Goal: Book appointment/travel/reservation

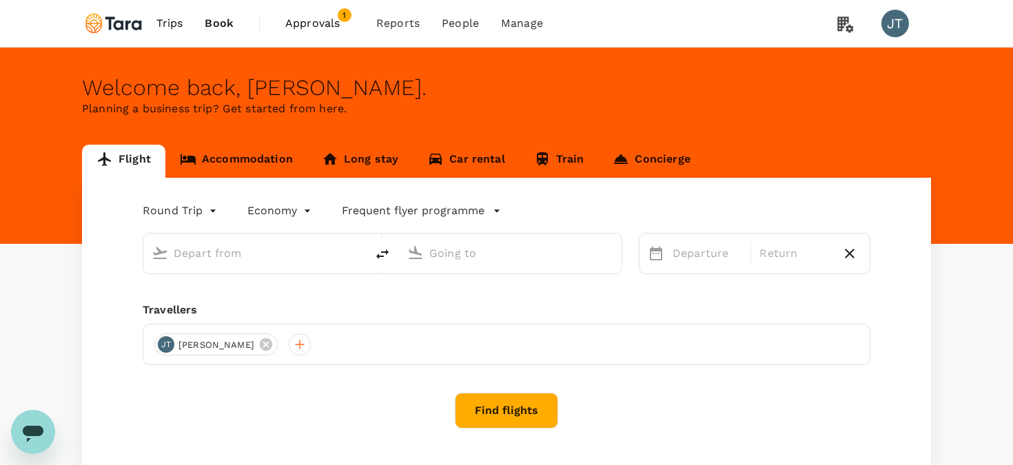
type input "Jinnah Intl (KHI)"
type input "[GEOGRAPHIC_DATA] (IST)"
type input "Jinnah Intl (KHI)"
type input "[GEOGRAPHIC_DATA] (IST)"
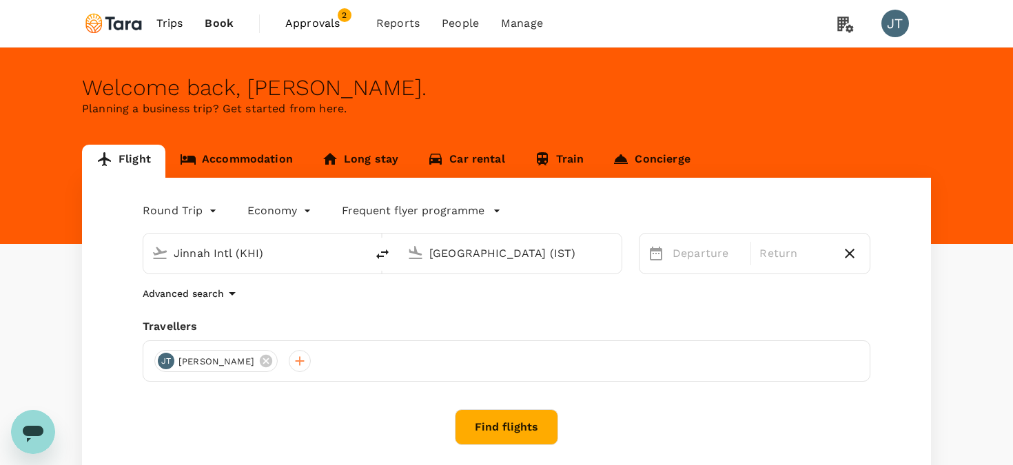
click at [223, 25] on span "Book" at bounding box center [219, 23] width 29 height 17
click at [223, 23] on span "Book" at bounding box center [219, 23] width 29 height 17
click at [344, 154] on link "Long stay" at bounding box center [359, 161] width 105 height 33
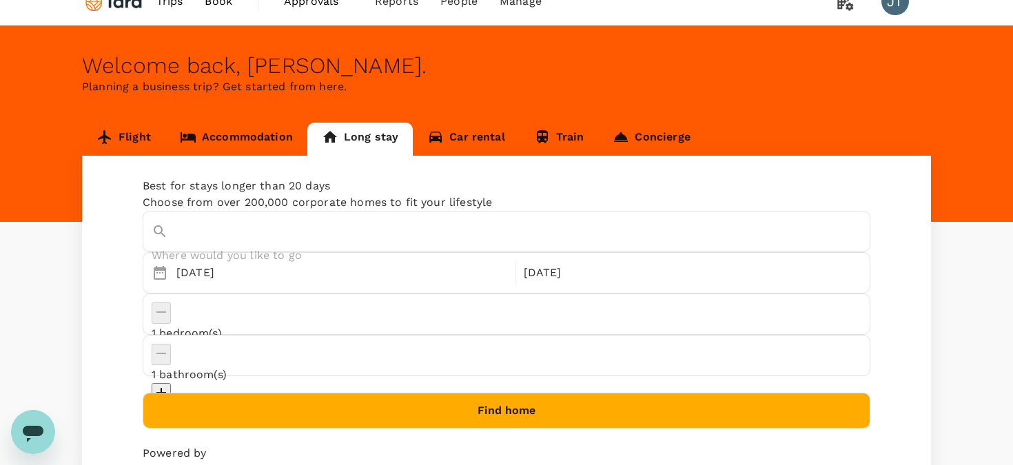
scroll to position [30, 0]
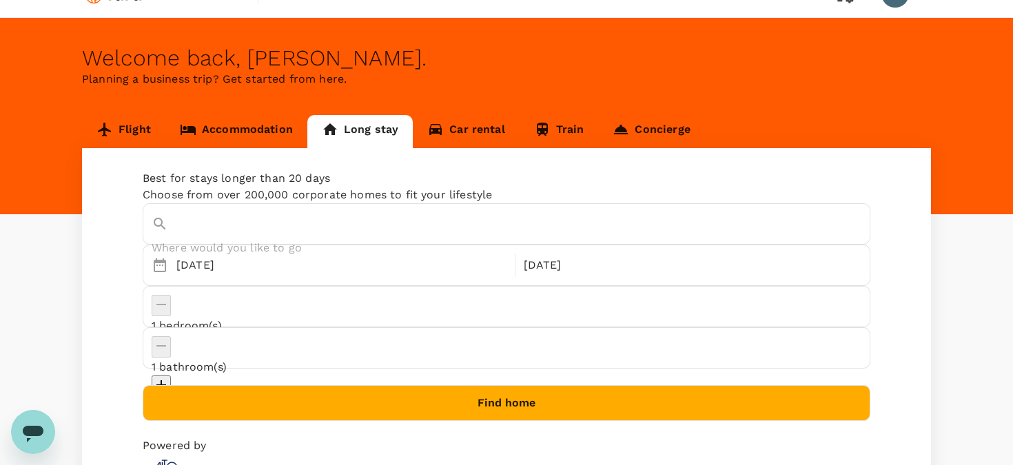
click at [234, 247] on input "text" at bounding box center [496, 247] width 689 height 21
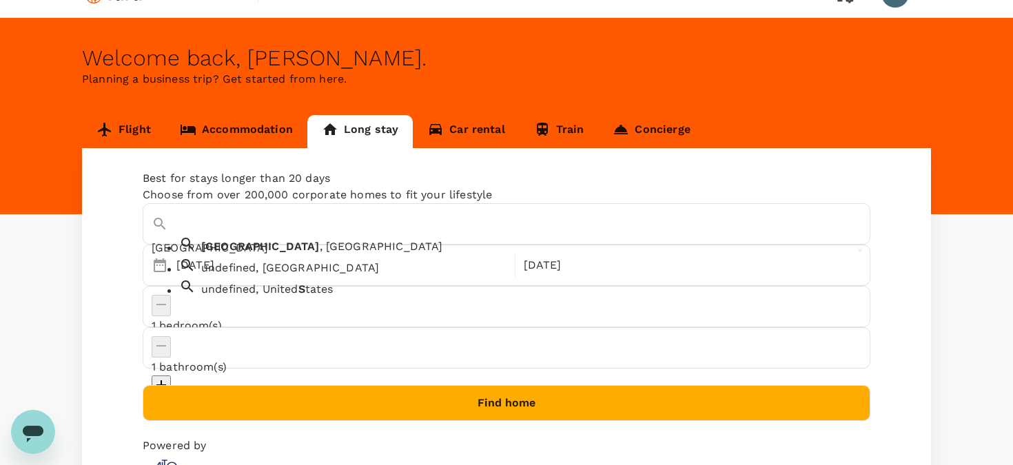
click at [238, 253] on span "[GEOGRAPHIC_DATA]" at bounding box center [260, 246] width 119 height 13
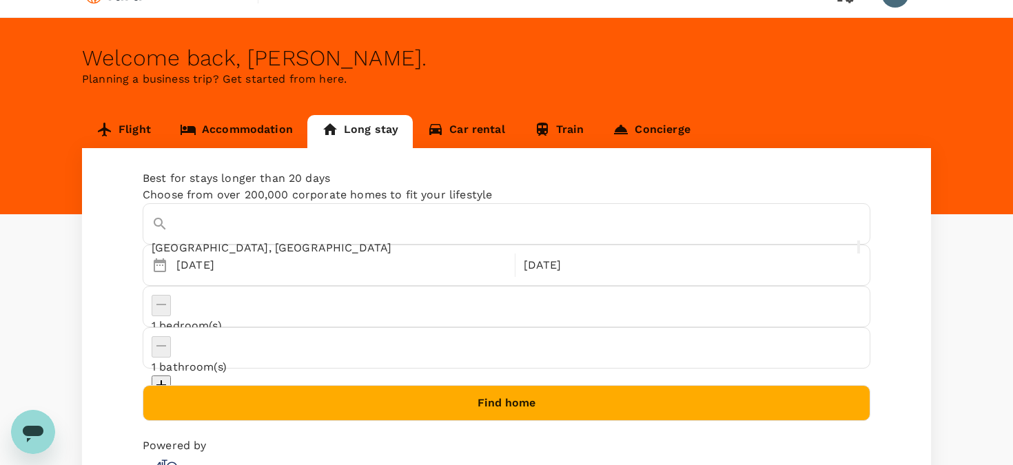
type input "[GEOGRAPHIC_DATA], [GEOGRAPHIC_DATA]"
click at [537, 385] on button "Find home" at bounding box center [507, 403] width 728 height 36
click at [256, 127] on link "Accommodation" at bounding box center [236, 131] width 142 height 33
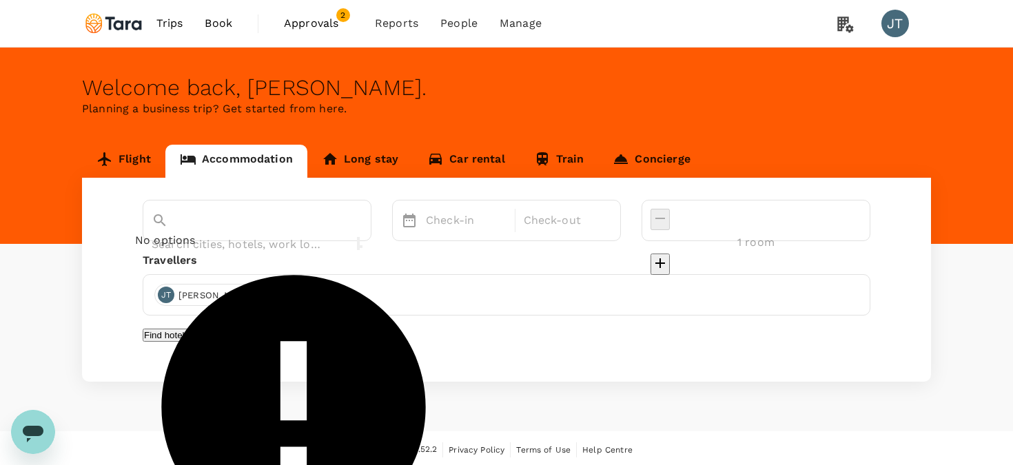
click at [252, 234] on input "text" at bounding box center [238, 244] width 172 height 21
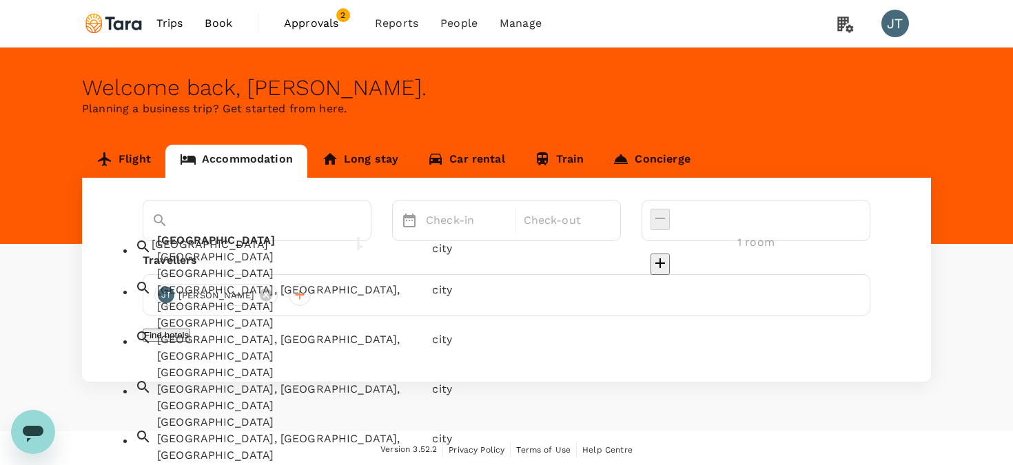
click at [208, 265] on div "[GEOGRAPHIC_DATA]" at bounding box center [291, 257] width 269 height 17
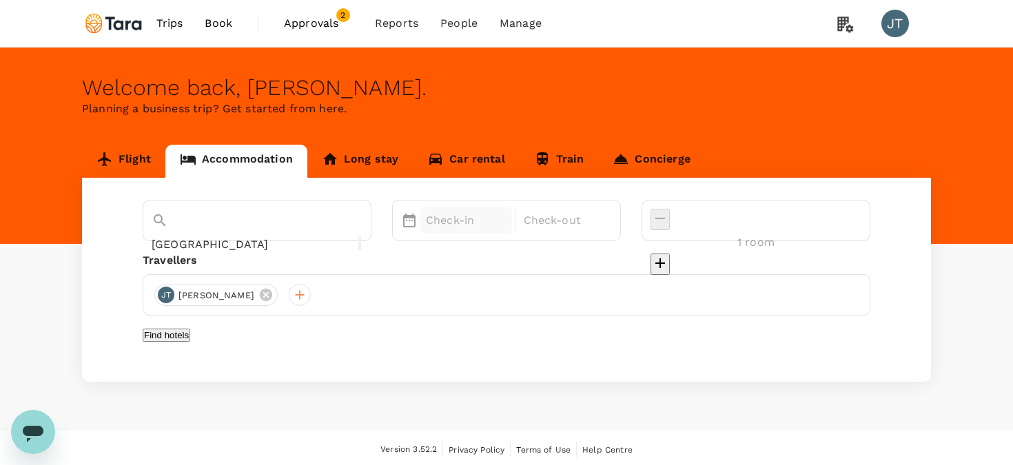
type input "[GEOGRAPHIC_DATA]"
click at [506, 225] on p "Check-in" at bounding box center [466, 220] width 81 height 17
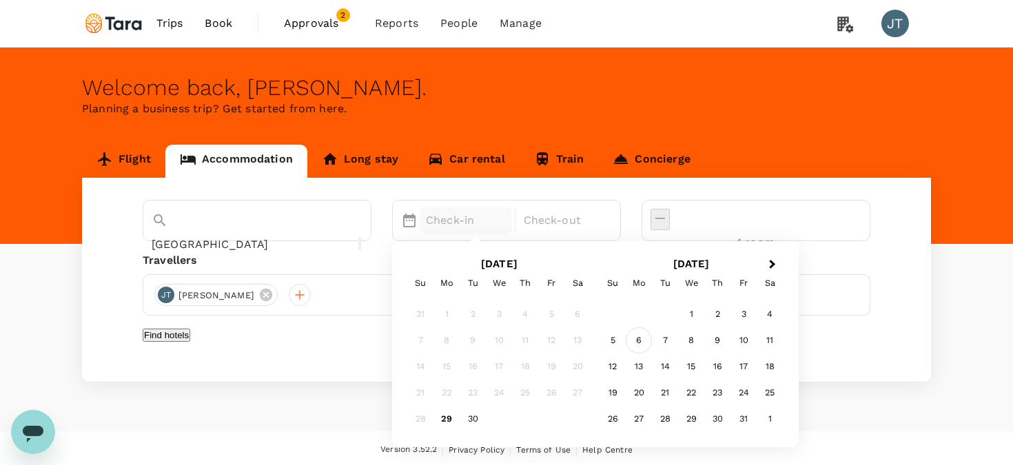
click at [652, 340] on div "6" at bounding box center [639, 340] width 26 height 26
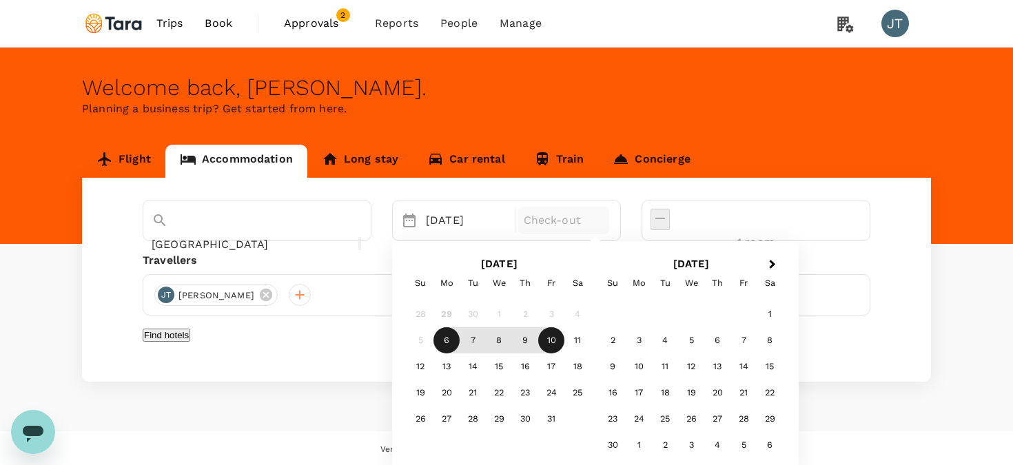
click at [564, 342] on div "10" at bounding box center [551, 340] width 26 height 26
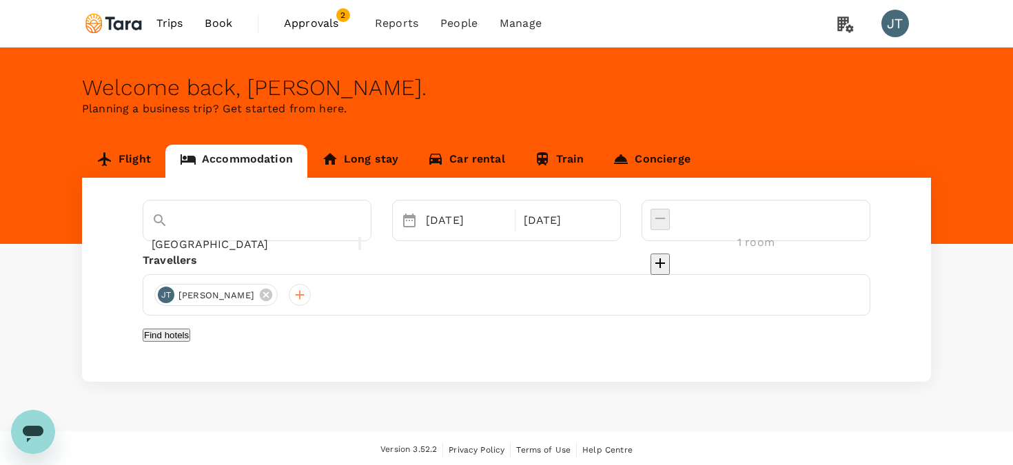
click at [190, 342] on button "Find hotels" at bounding box center [167, 335] width 48 height 13
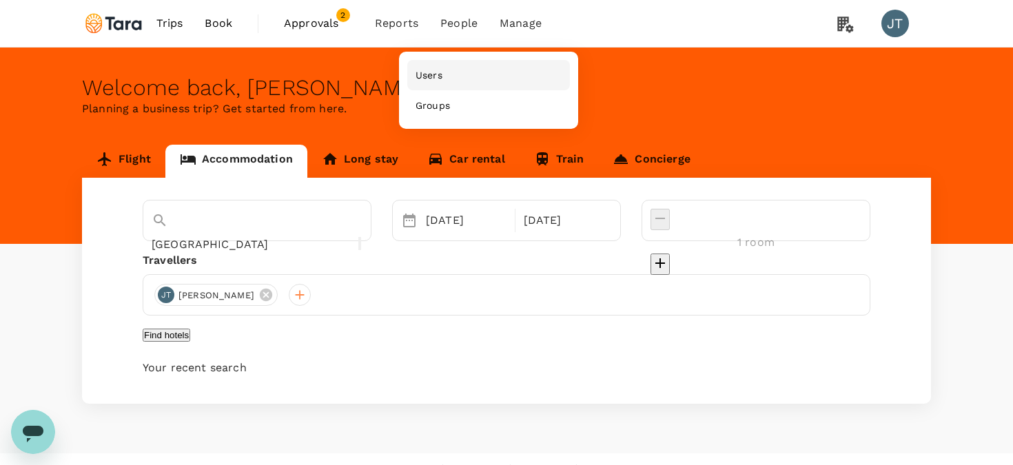
click at [431, 74] on span "Users" at bounding box center [429, 75] width 27 height 14
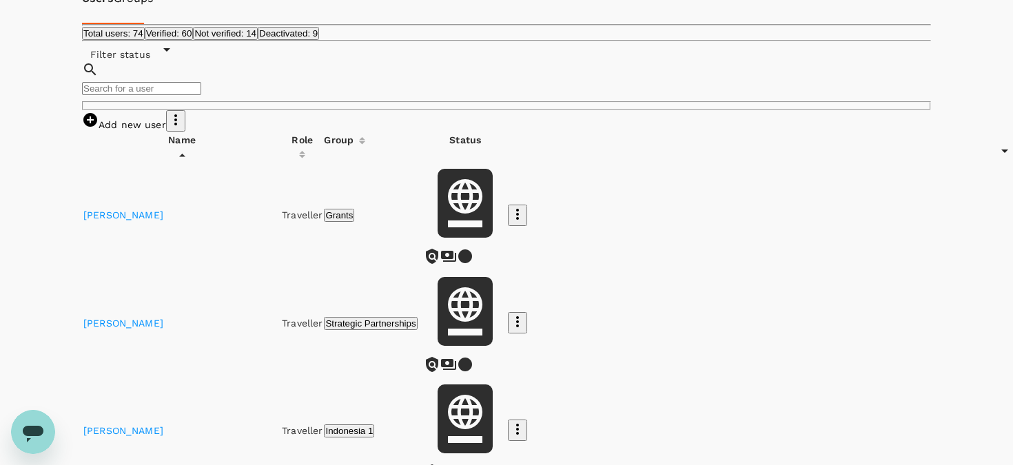
scroll to position [152, 0]
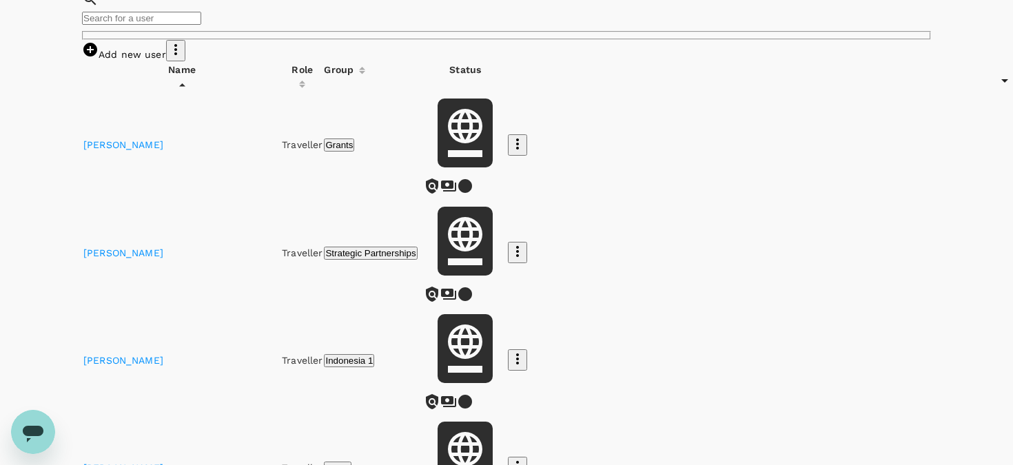
click at [526, 458] on icon "button" at bounding box center [517, 466] width 17 height 17
click at [985, 367] on div at bounding box center [506, 232] width 1013 height 465
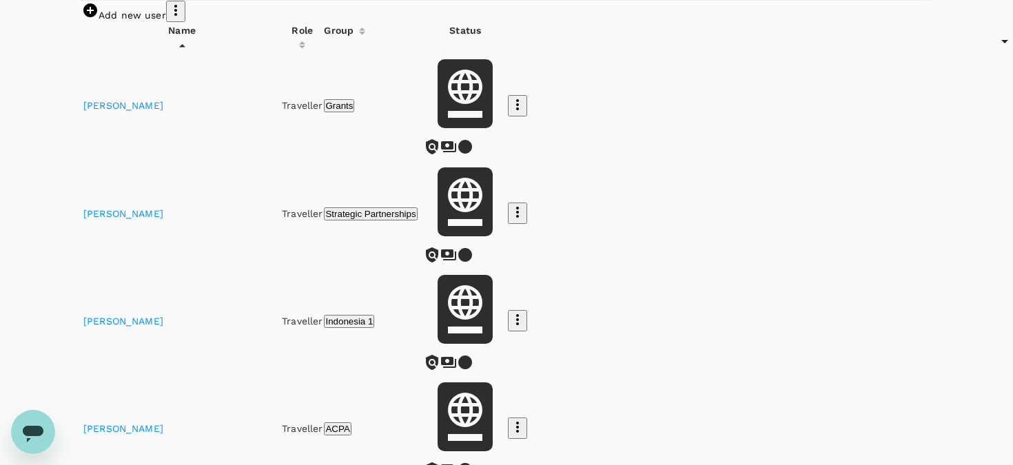
scroll to position [192, 0]
click at [968, 367] on div at bounding box center [506, 232] width 1013 height 465
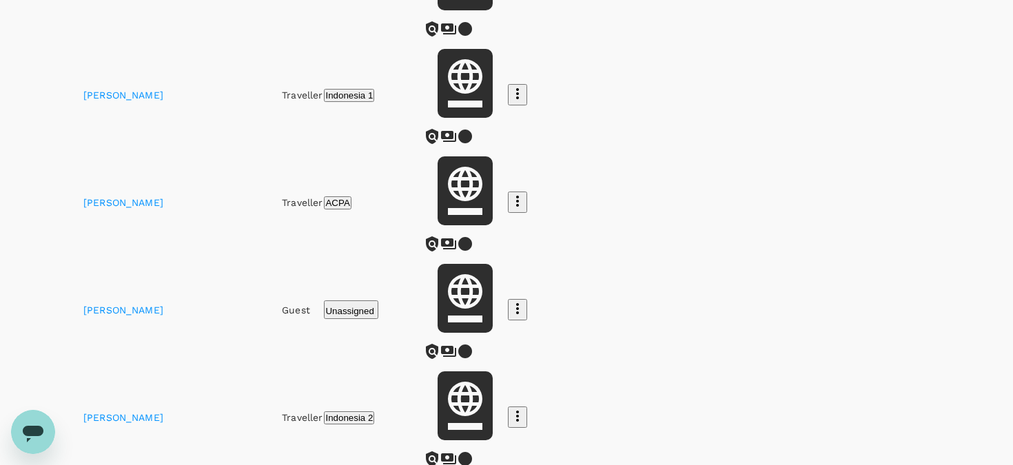
scroll to position [0, 0]
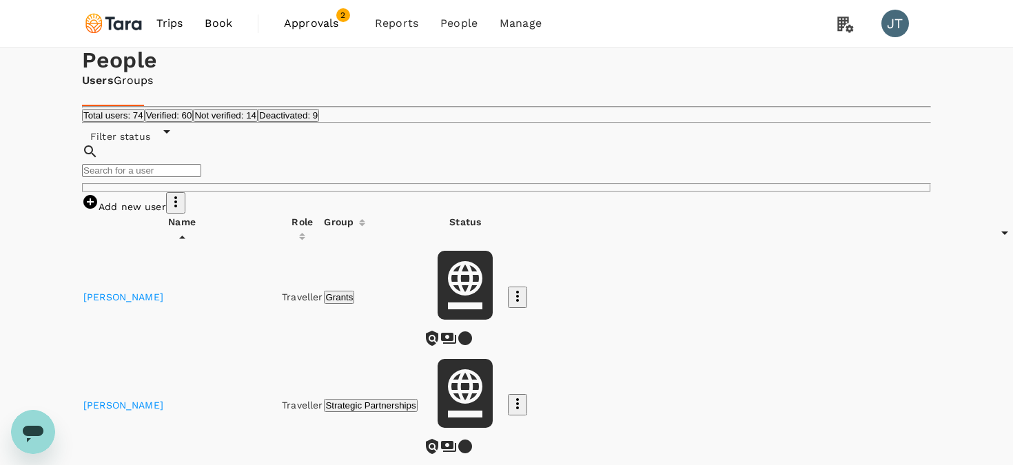
click at [184, 210] on icon "button" at bounding box center [175, 202] width 17 height 17
click at [884, 316] on span "Export all users" at bounding box center [873, 308] width 115 height 17
click at [258, 122] on button "Not verified: 14" at bounding box center [225, 115] width 65 height 13
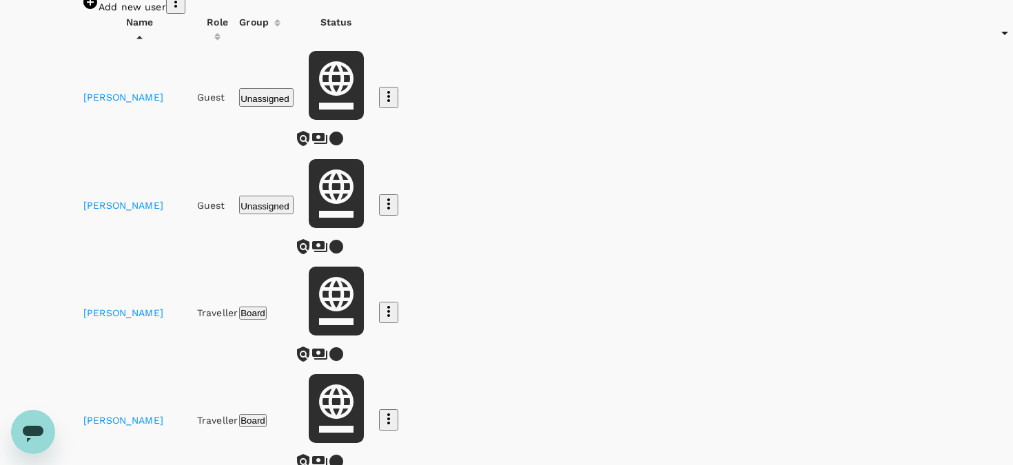
scroll to position [199, 0]
click at [964, 391] on div at bounding box center [506, 232] width 1013 height 465
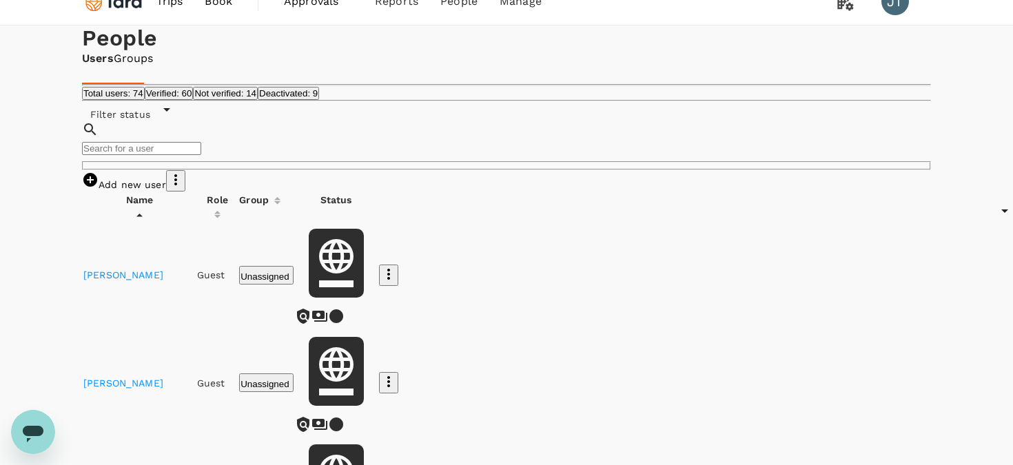
scroll to position [18, 0]
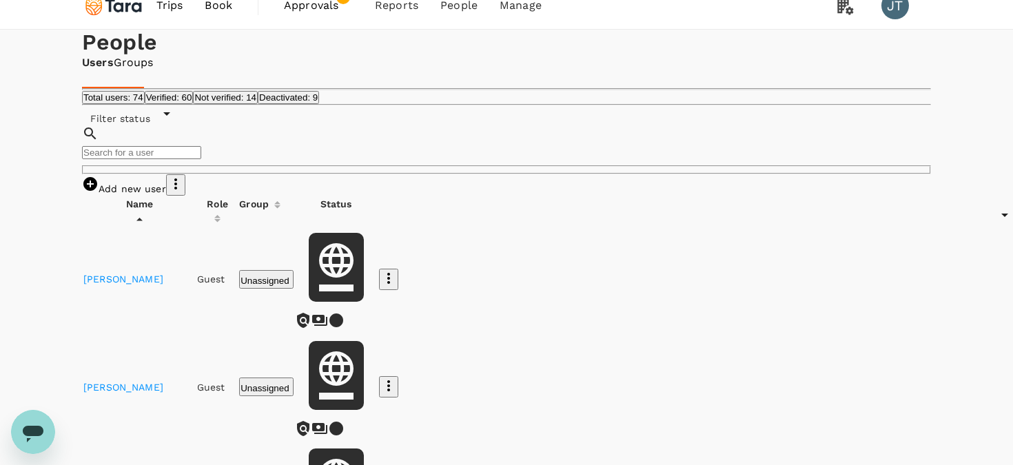
click at [319, 104] on button "Deactivated: 9" at bounding box center [288, 97] width 61 height 13
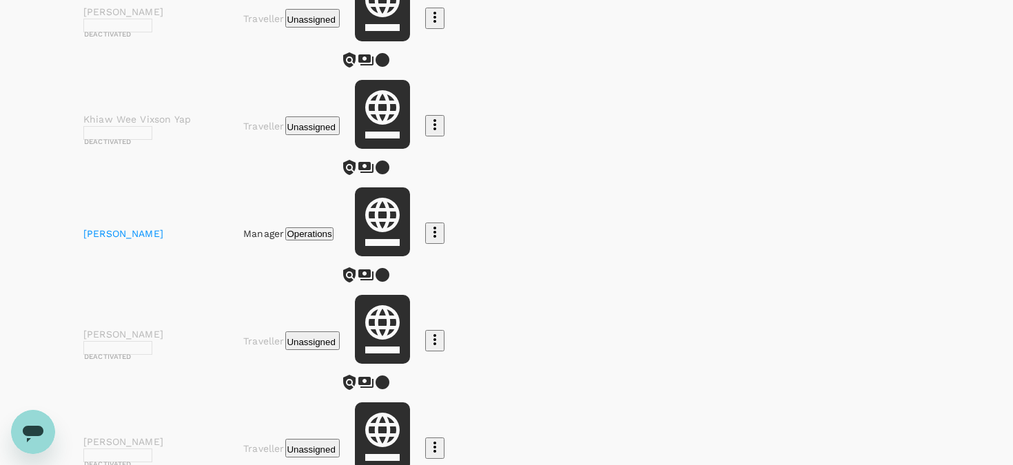
scroll to position [925, 0]
click at [977, 314] on div at bounding box center [506, 232] width 1013 height 465
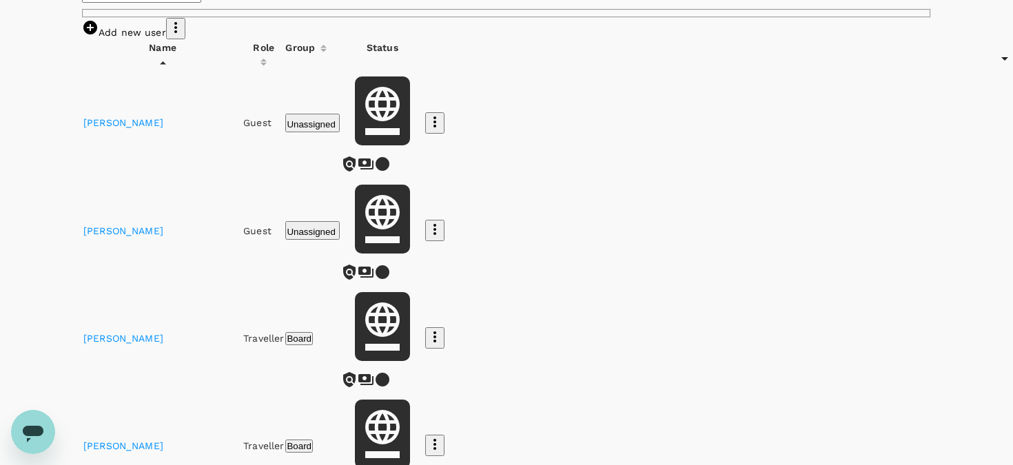
scroll to position [0, 0]
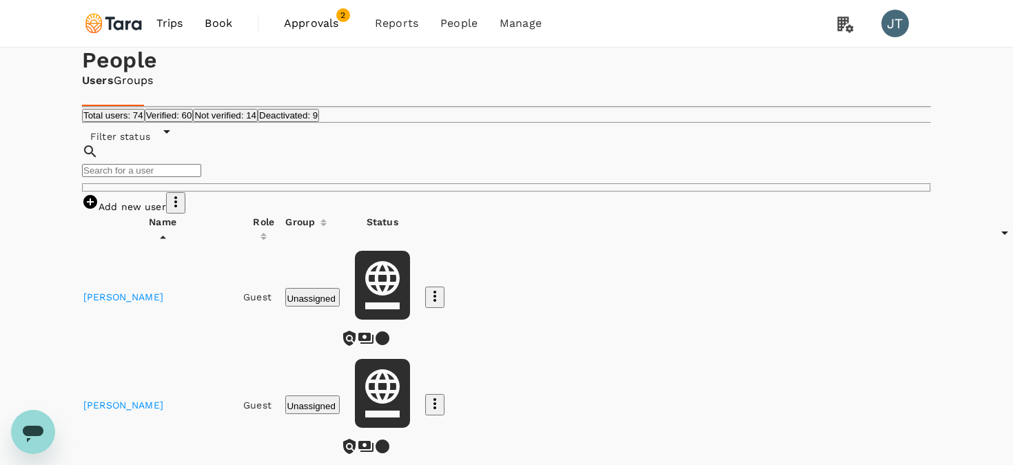
click at [139, 303] on link "[PERSON_NAME]" at bounding box center [123, 296] width 80 height 11
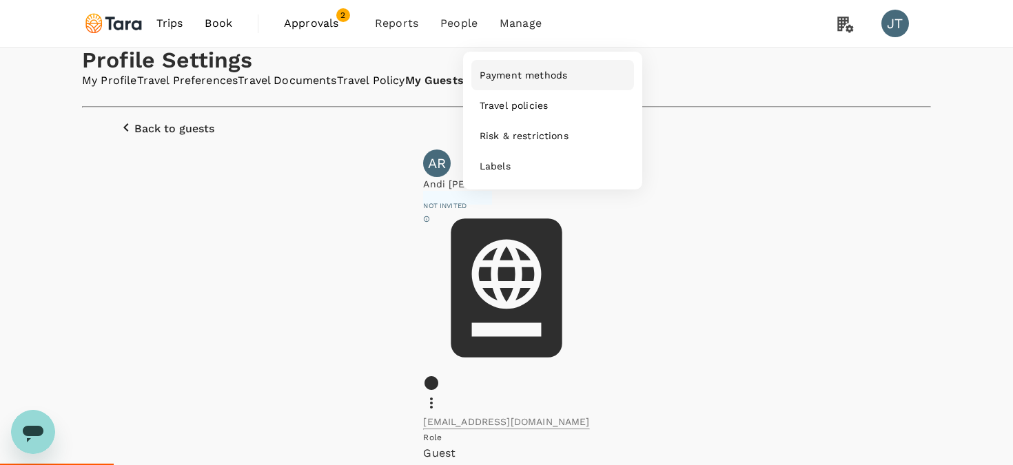
click at [522, 80] on span "Payment methods" at bounding box center [524, 75] width 88 height 14
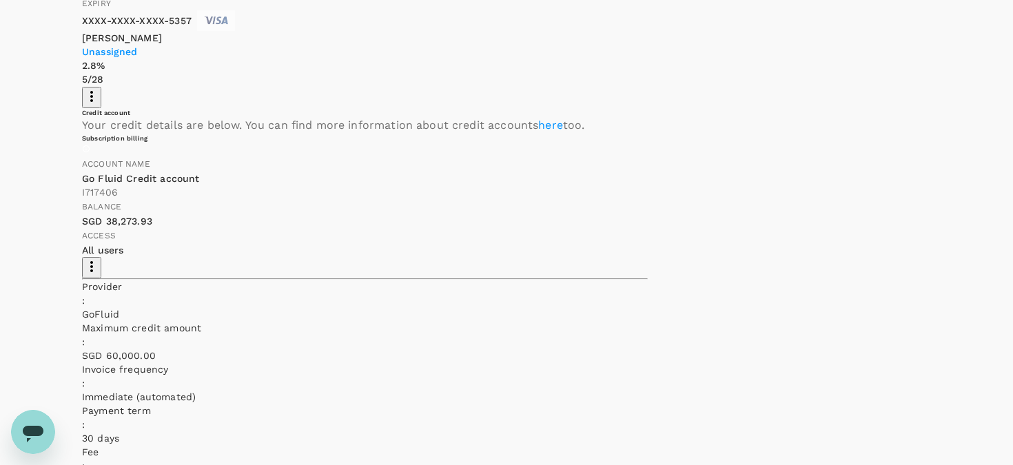
scroll to position [391, 0]
click at [100, 258] on icon "button" at bounding box center [91, 266] width 17 height 17
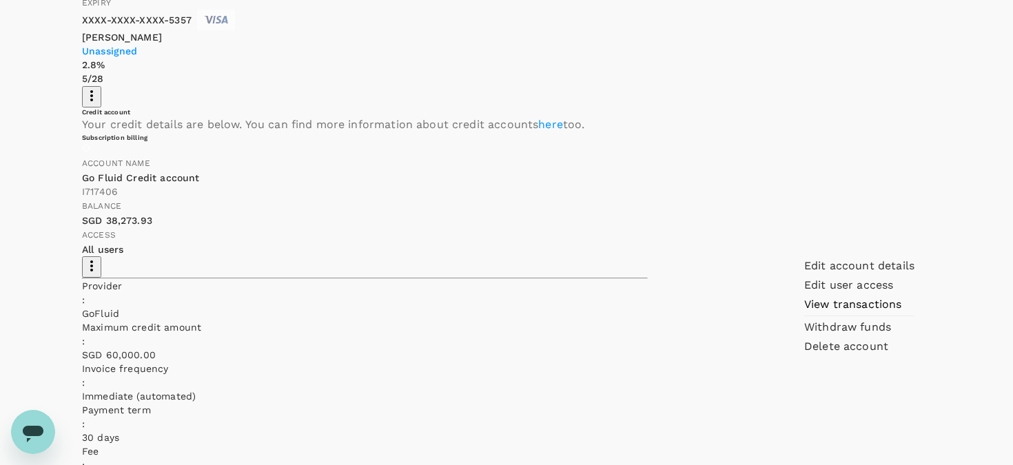
click at [938, 214] on div "Payment methods Deposit account Card Credit account You haven't created a depos…" at bounding box center [506, 71] width 882 height 829
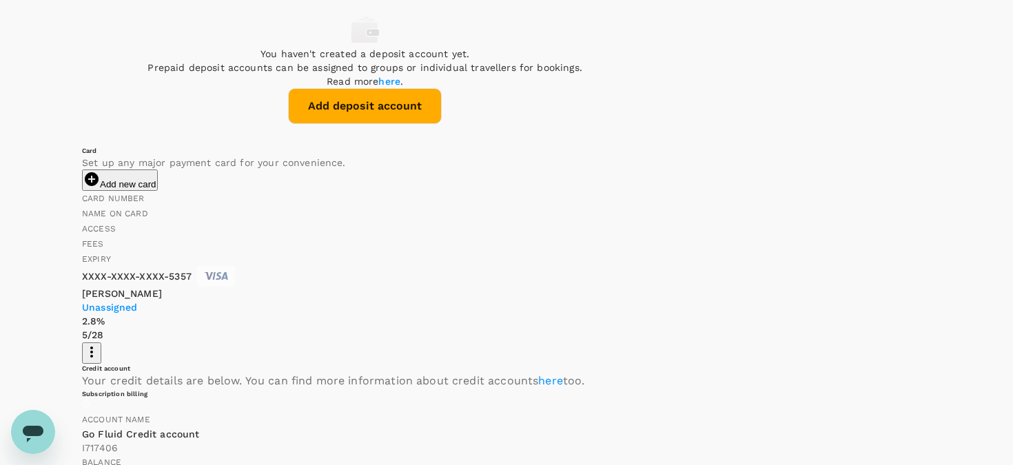
scroll to position [173, 0]
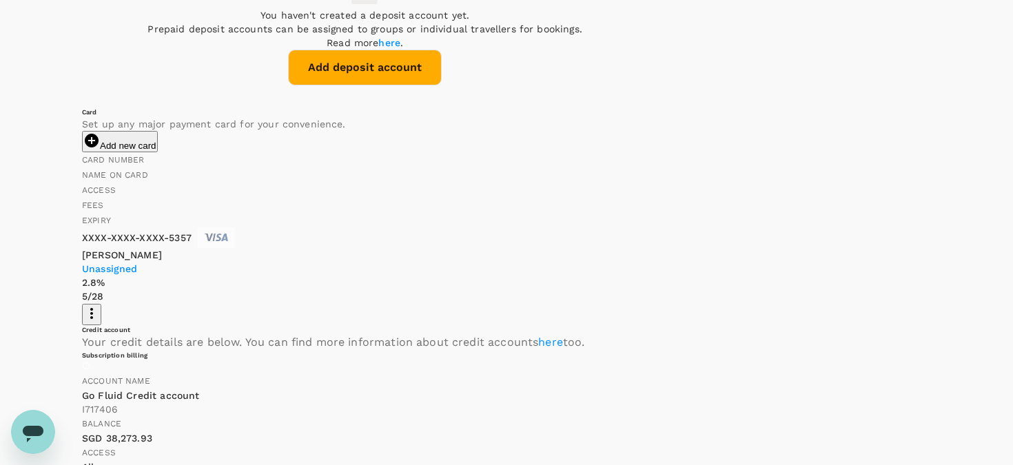
click at [100, 305] on icon "button" at bounding box center [91, 313] width 17 height 17
click at [917, 227] on div at bounding box center [506, 232] width 1013 height 465
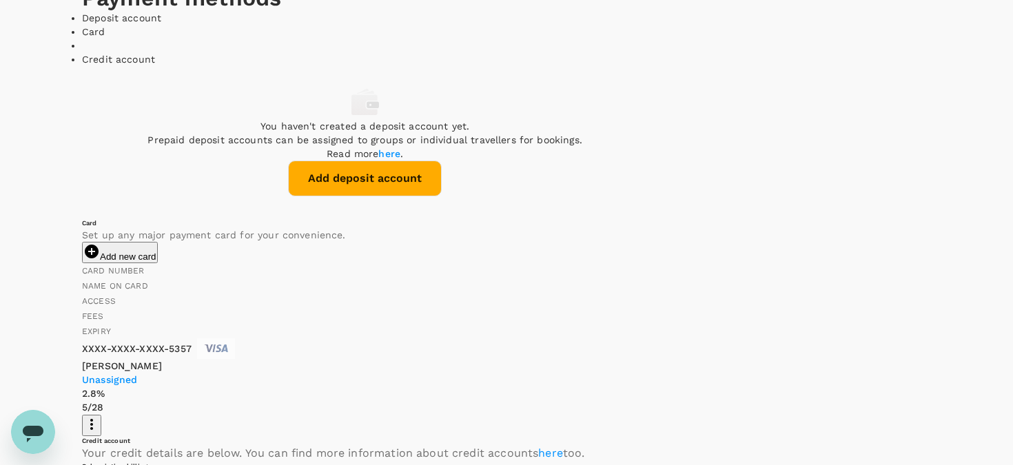
scroll to position [0, 0]
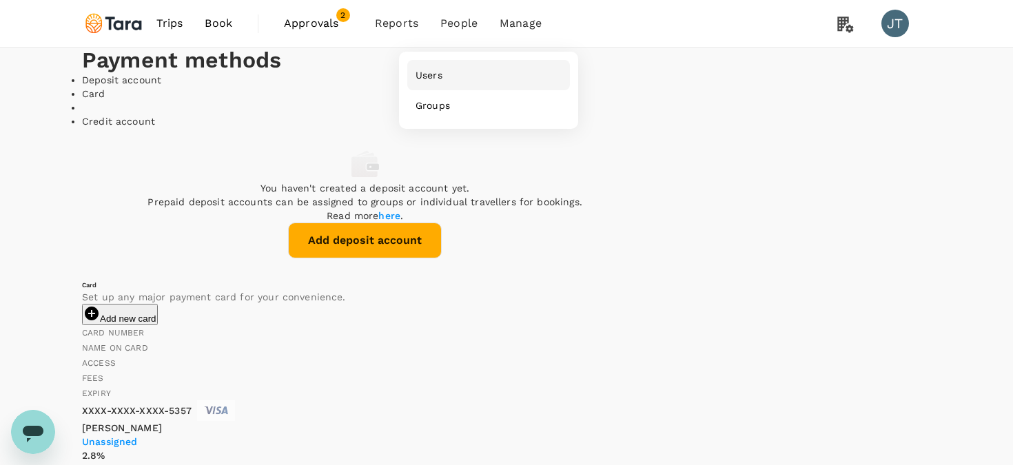
click at [435, 74] on span "Users" at bounding box center [429, 75] width 27 height 14
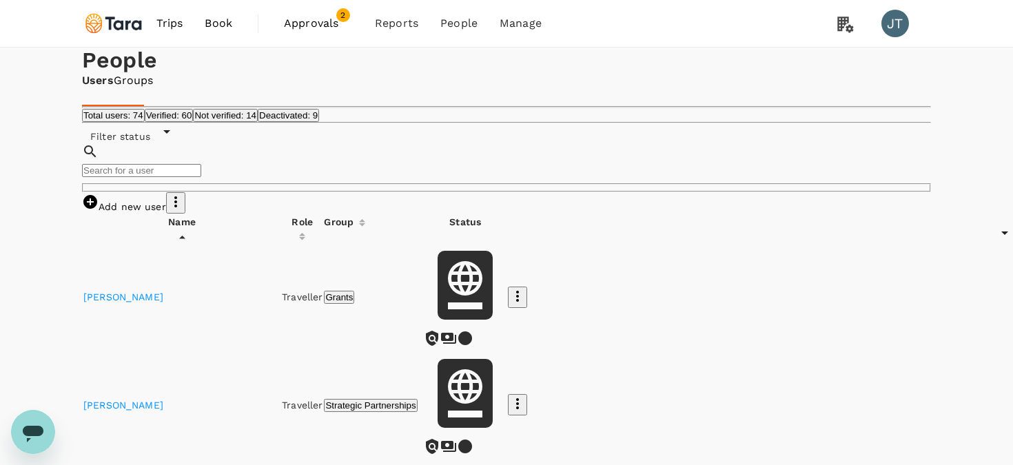
click at [319, 122] on button "Deactivated: 9" at bounding box center [288, 115] width 61 height 13
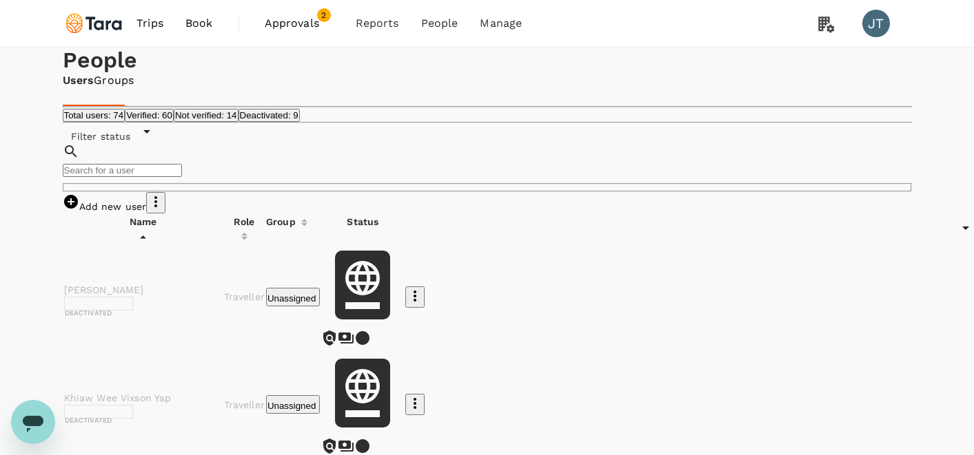
click at [197, 22] on span "Book" at bounding box center [199, 23] width 28 height 17
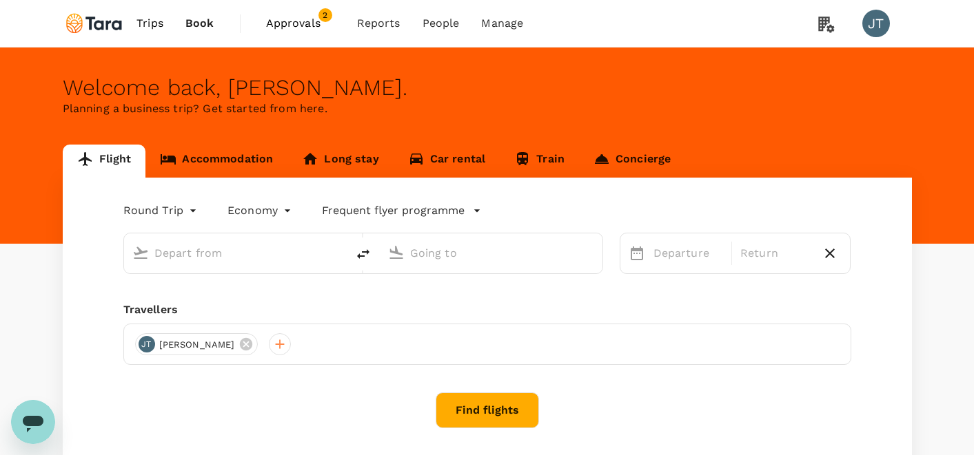
type input "Jinnah Intl (KHI)"
type input "[GEOGRAPHIC_DATA] (IST)"
type input "Jinnah Intl (KHI)"
type input "[GEOGRAPHIC_DATA] (IST)"
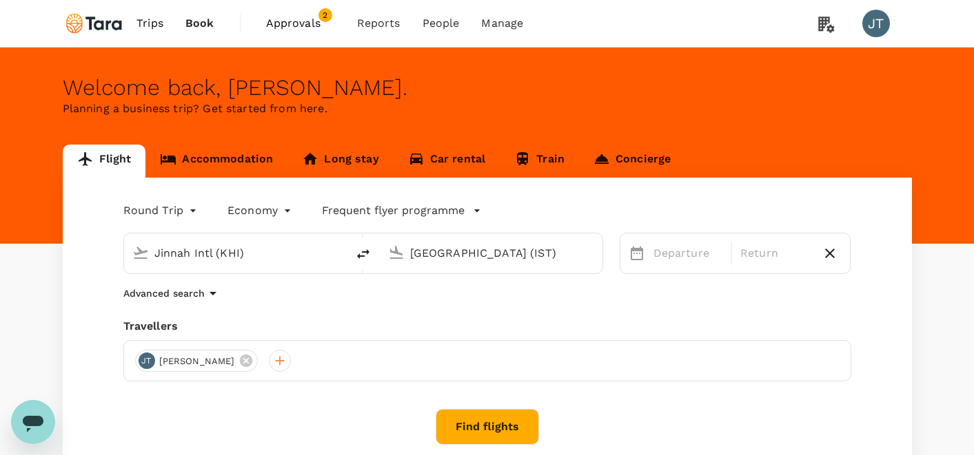
click at [354, 158] on link "Long stay" at bounding box center [339, 161] width 105 height 33
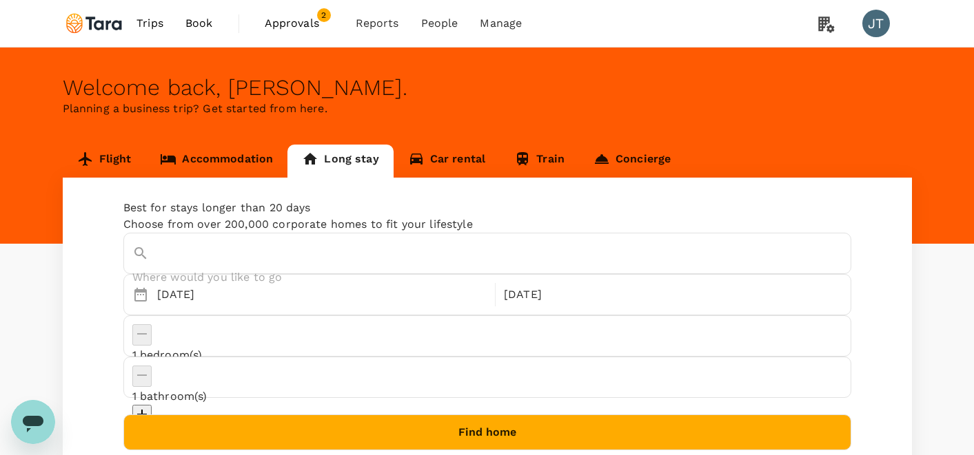
click at [289, 275] on input "text" at bounding box center [476, 277] width 689 height 21
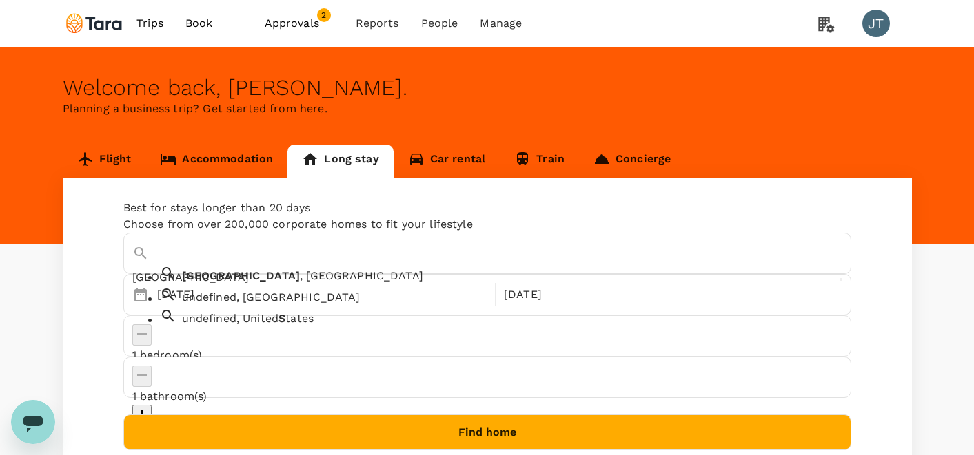
click at [227, 283] on span "[GEOGRAPHIC_DATA]" at bounding box center [241, 275] width 119 height 13
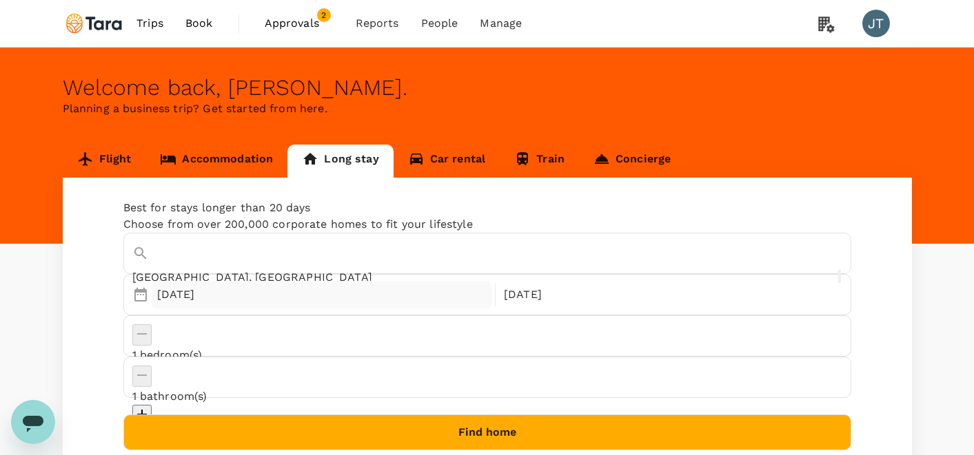
type input "[GEOGRAPHIC_DATA], [GEOGRAPHIC_DATA]"
click at [203, 309] on div "[DATE]" at bounding box center [322, 295] width 341 height 28
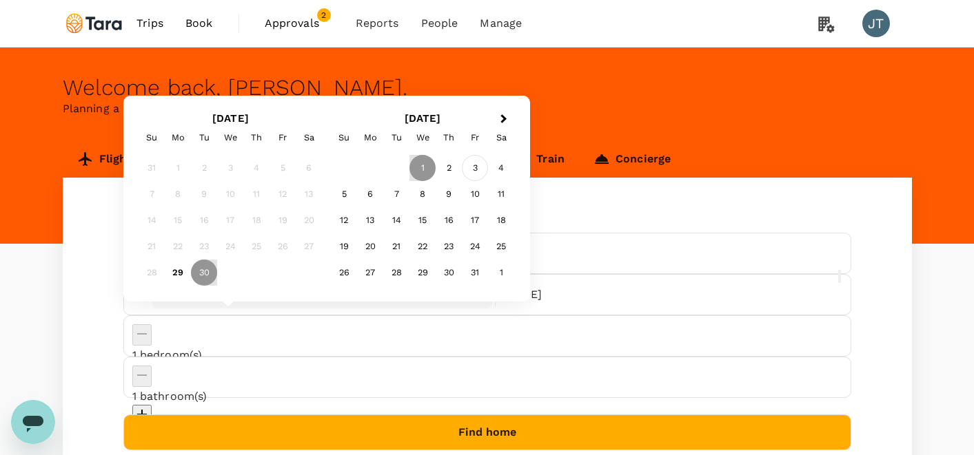
click at [473, 169] on div "3" at bounding box center [475, 168] width 26 height 26
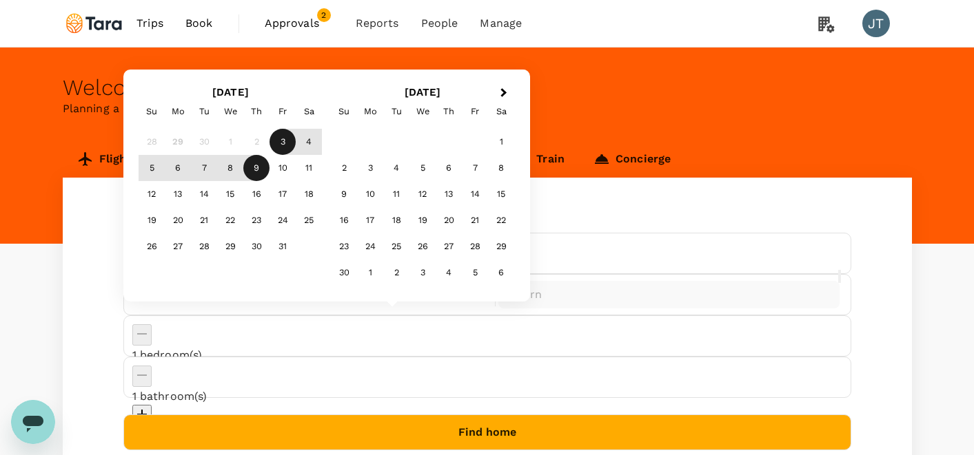
click at [232, 143] on div "1" at bounding box center [230, 142] width 26 height 26
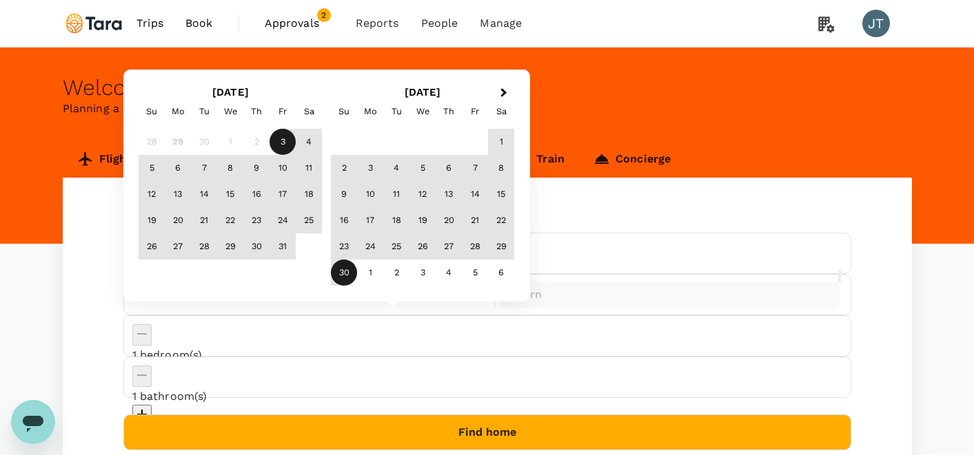
click at [345, 273] on div "30" at bounding box center [344, 273] width 26 height 26
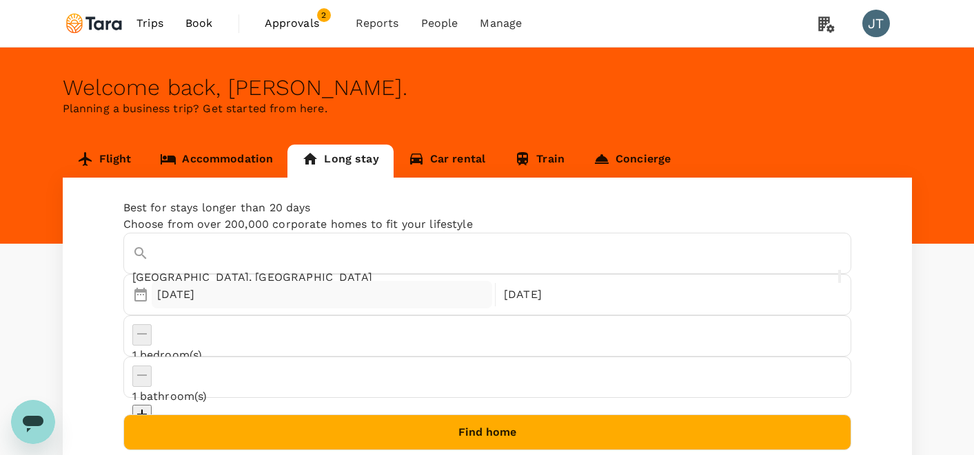
click at [173, 309] on div "[DATE]" at bounding box center [322, 295] width 341 height 28
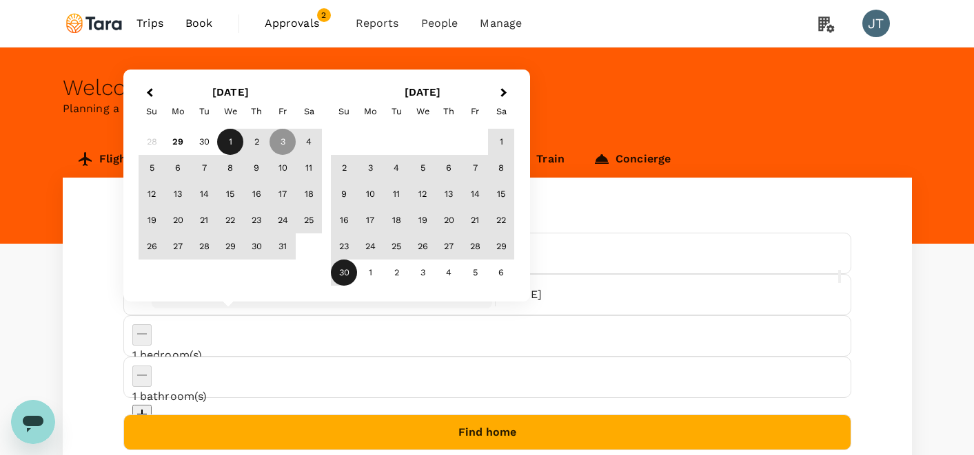
click at [226, 142] on div "1" at bounding box center [230, 142] width 26 height 26
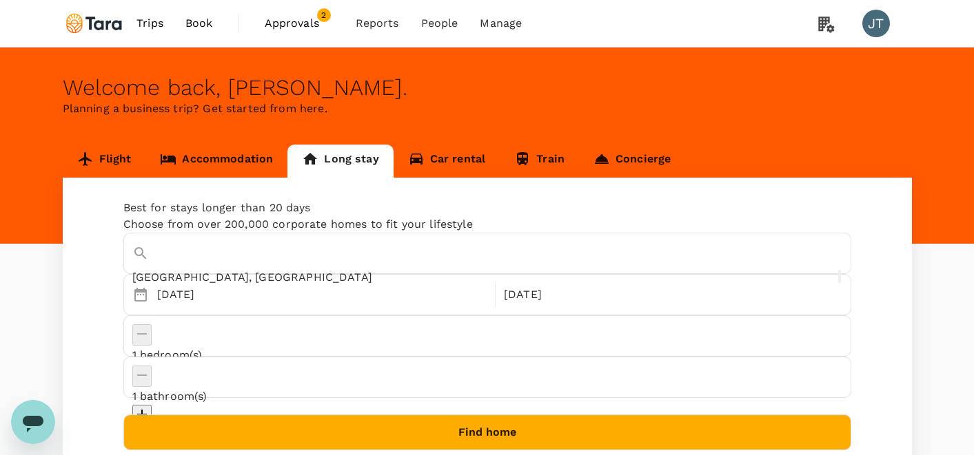
click at [320, 353] on div "[GEOGRAPHIC_DATA], [GEOGRAPHIC_DATA] Selected date: [DATE] [DATE] Selected date…" at bounding box center [487, 383] width 728 height 300
click at [489, 415] on button "Find home" at bounding box center [487, 433] width 728 height 36
